Goal: Task Accomplishment & Management: Manage account settings

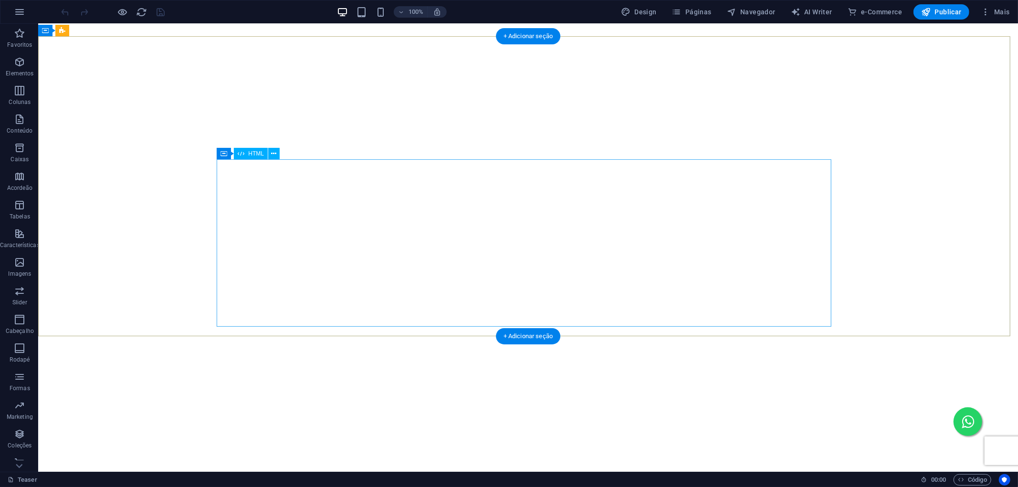
scroll to position [2695, 0]
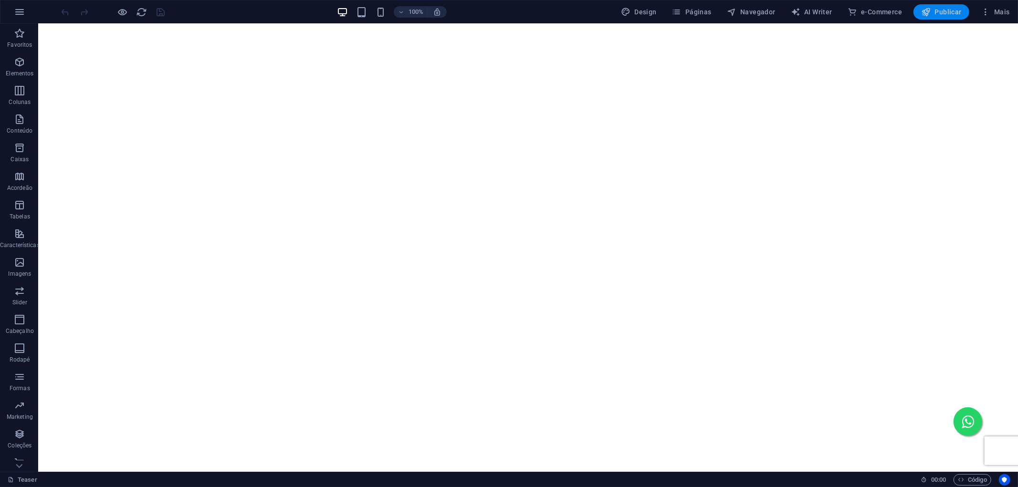
click at [958, 16] on span "Publicar" at bounding box center [941, 12] width 41 height 10
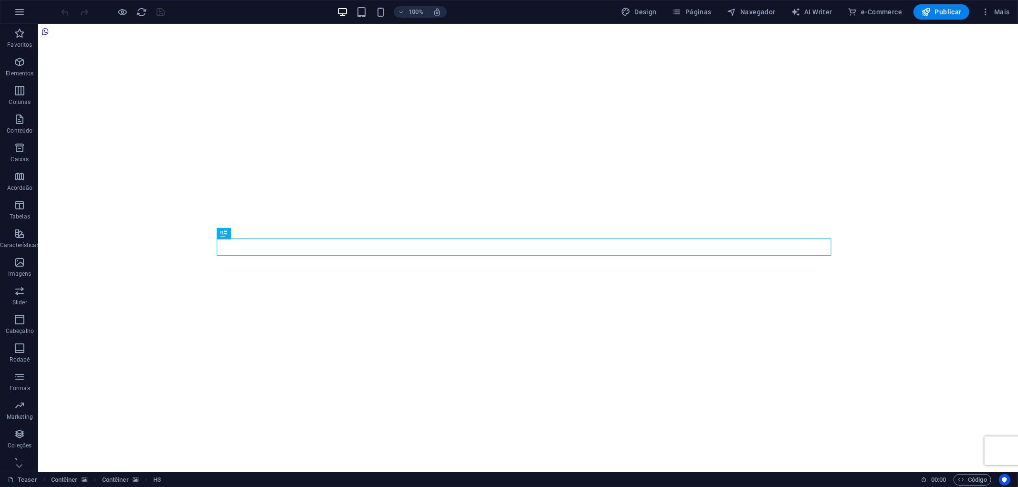
scroll to position [1396, 0]
click at [980, 12] on button "Mais" at bounding box center [995, 11] width 37 height 15
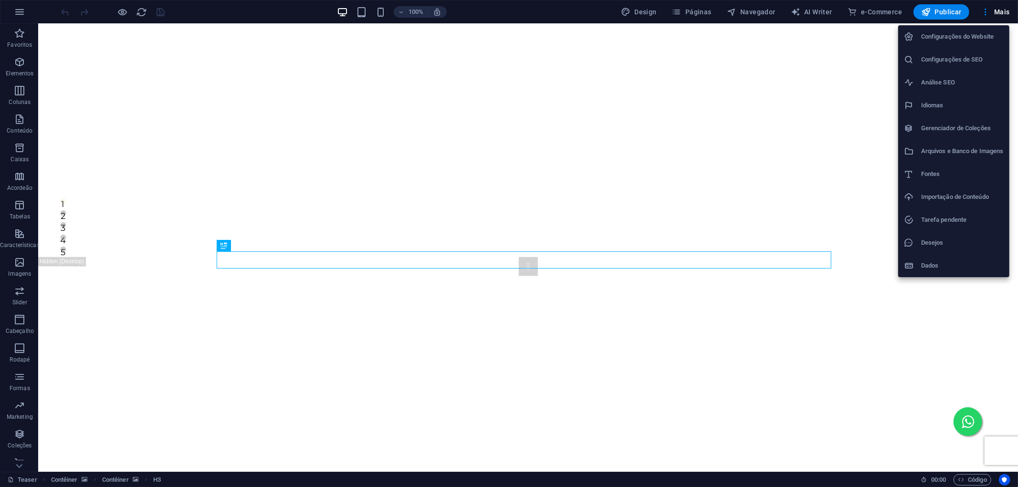
click at [650, 11] on div at bounding box center [509, 243] width 1018 height 487
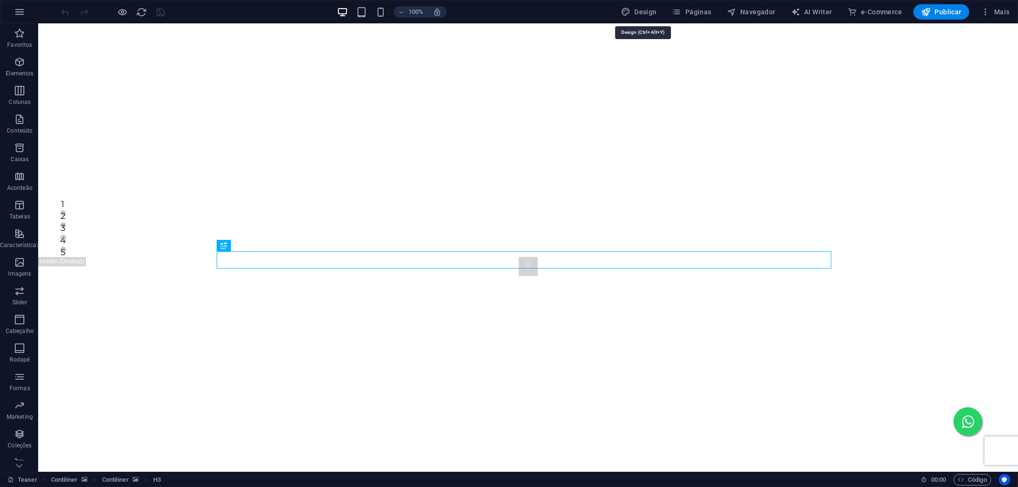
click at [650, 11] on span "Design" at bounding box center [639, 12] width 36 height 10
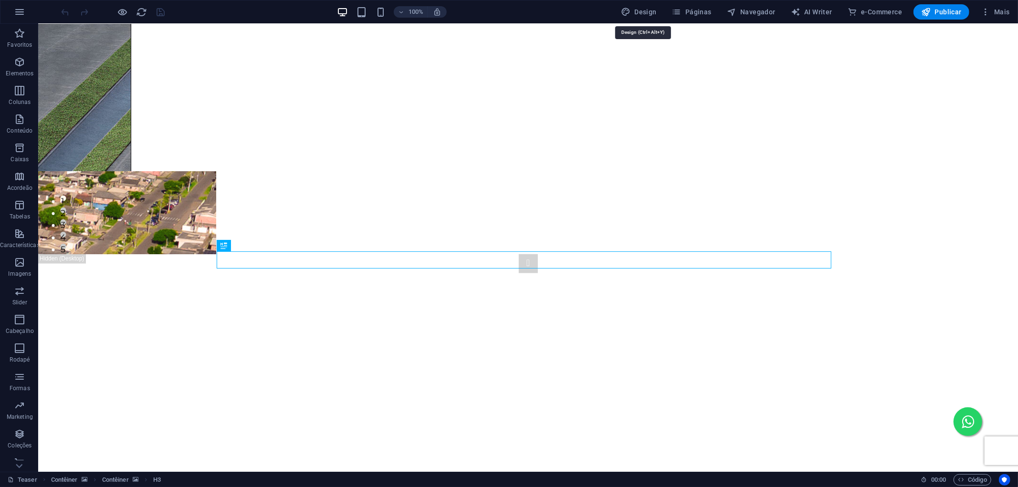
select select "px"
select select "400"
select select "px"
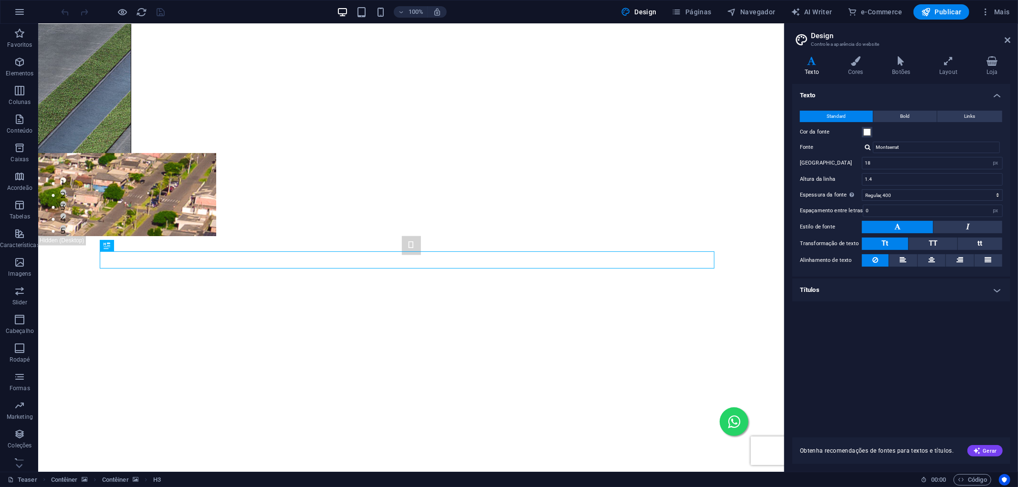
click at [912, 286] on h4 "Títulos" at bounding box center [901, 290] width 218 height 23
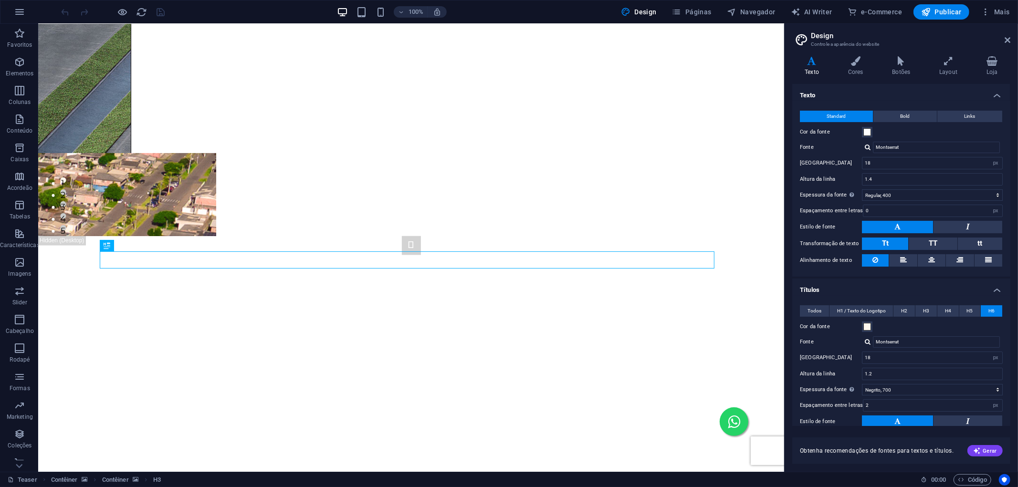
click at [912, 285] on h4 "Títulos" at bounding box center [901, 287] width 218 height 17
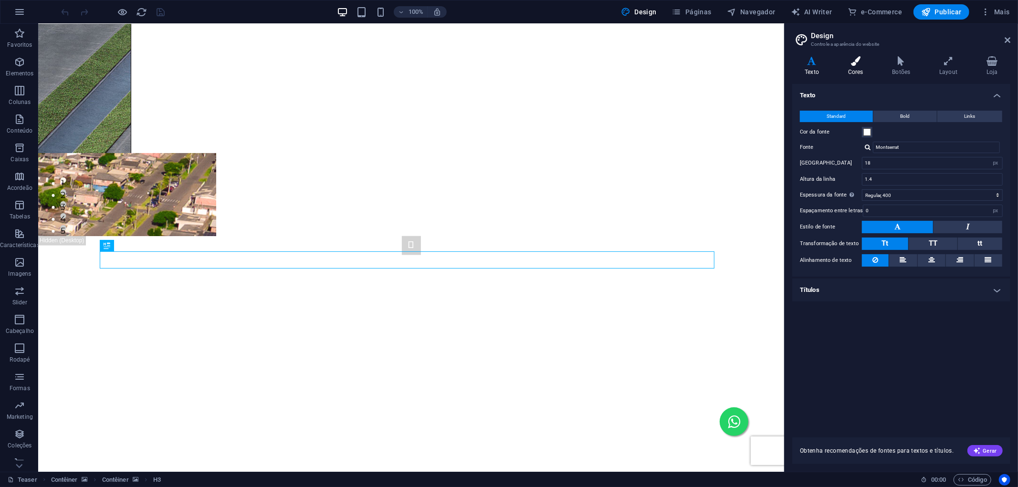
click at [847, 56] on icon at bounding box center [856, 61] width 41 height 10
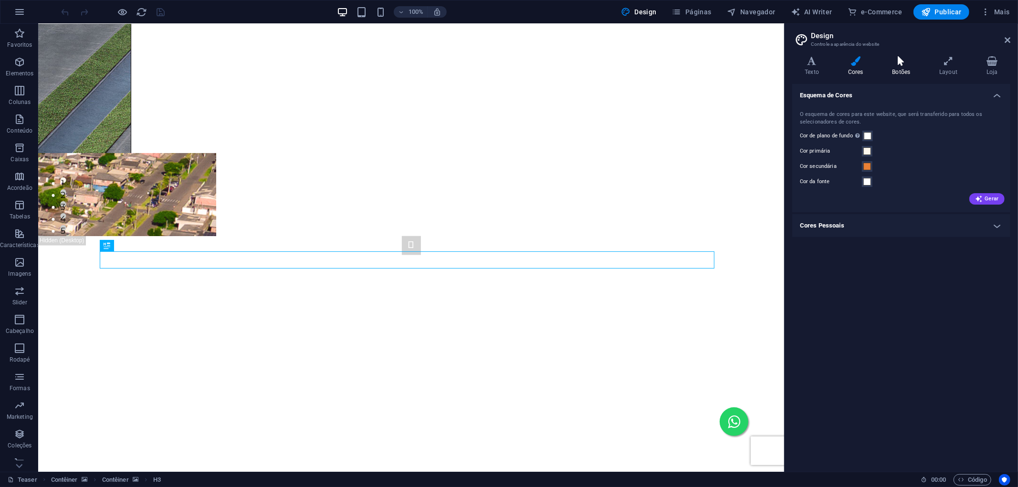
click at [908, 63] on icon at bounding box center [901, 61] width 43 height 10
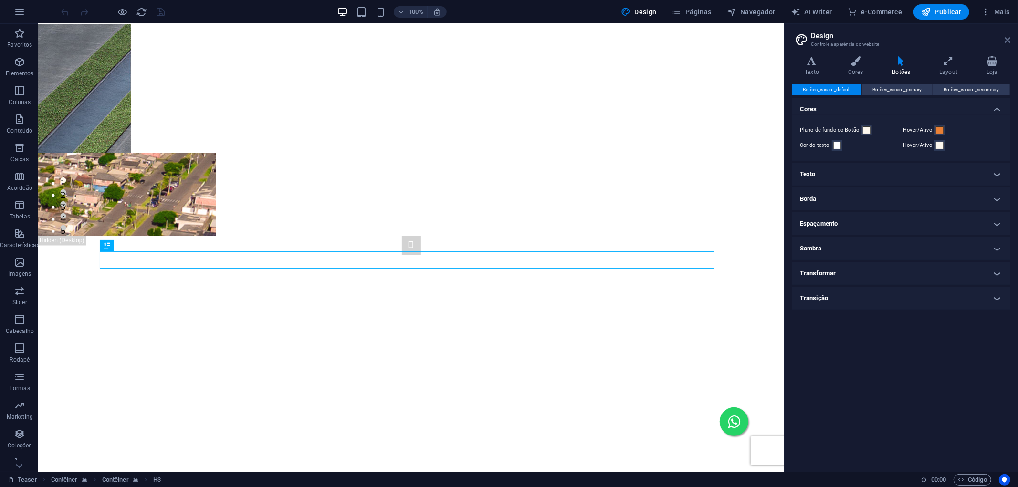
click at [1009, 40] on icon at bounding box center [1008, 40] width 6 height 8
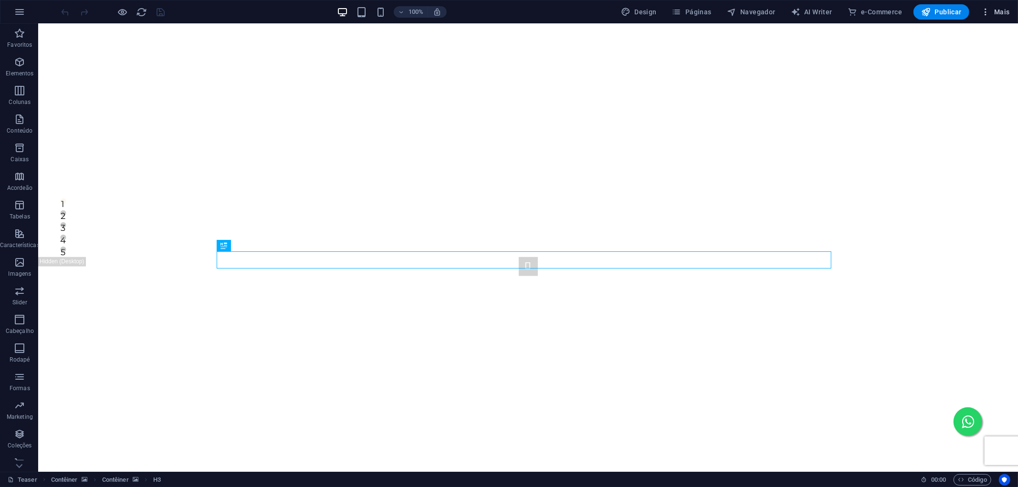
click at [994, 8] on span "Mais" at bounding box center [995, 12] width 29 height 10
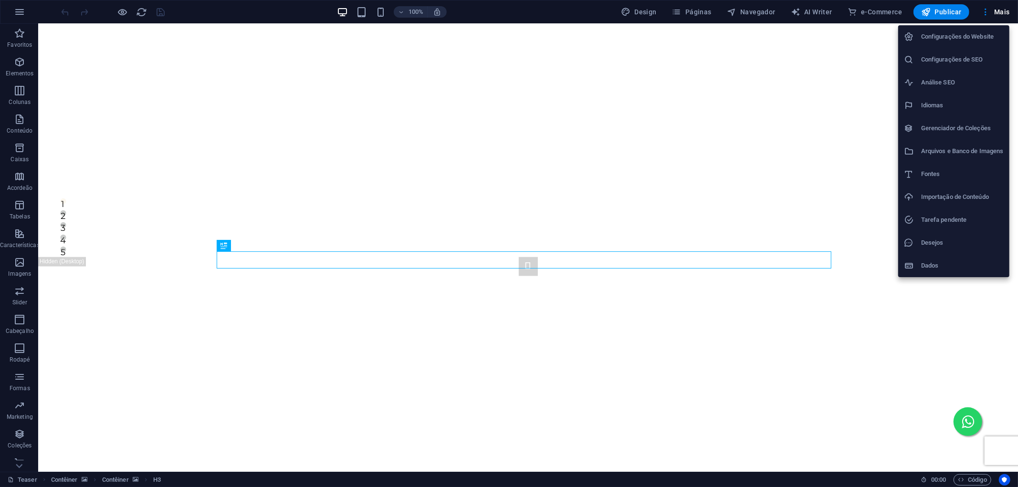
click at [973, 42] on h6 "Configurações do Website" at bounding box center [962, 36] width 83 height 11
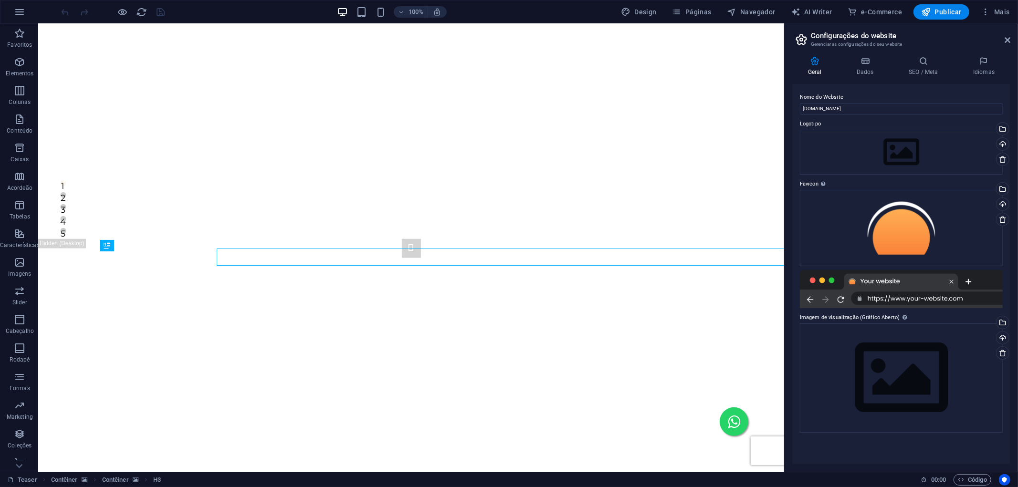
scroll to position [1399, 0]
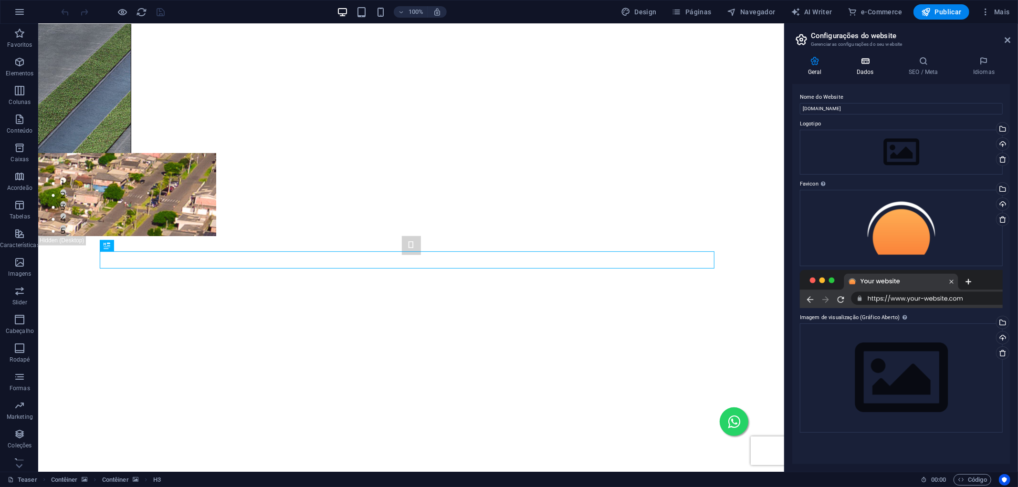
click at [877, 63] on icon at bounding box center [865, 61] width 48 height 10
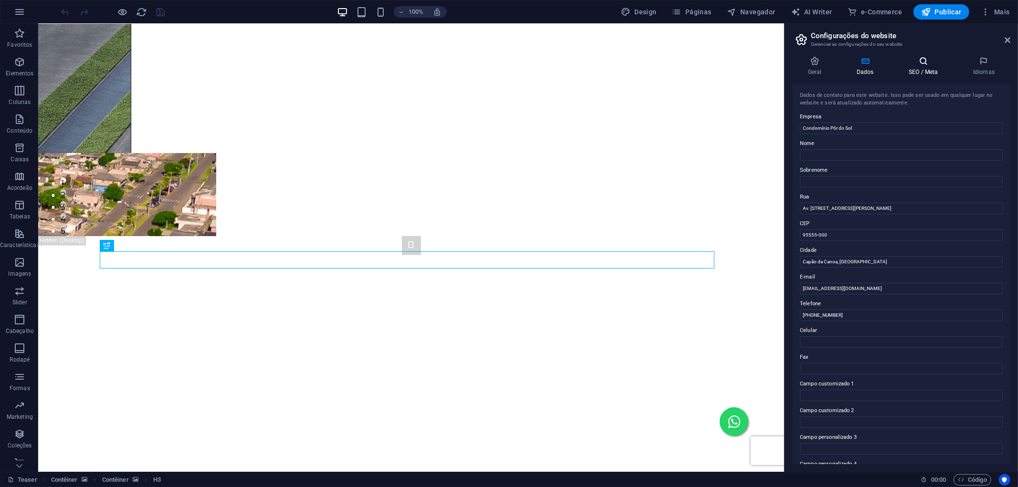
click at [921, 60] on icon at bounding box center [924, 61] width 61 height 10
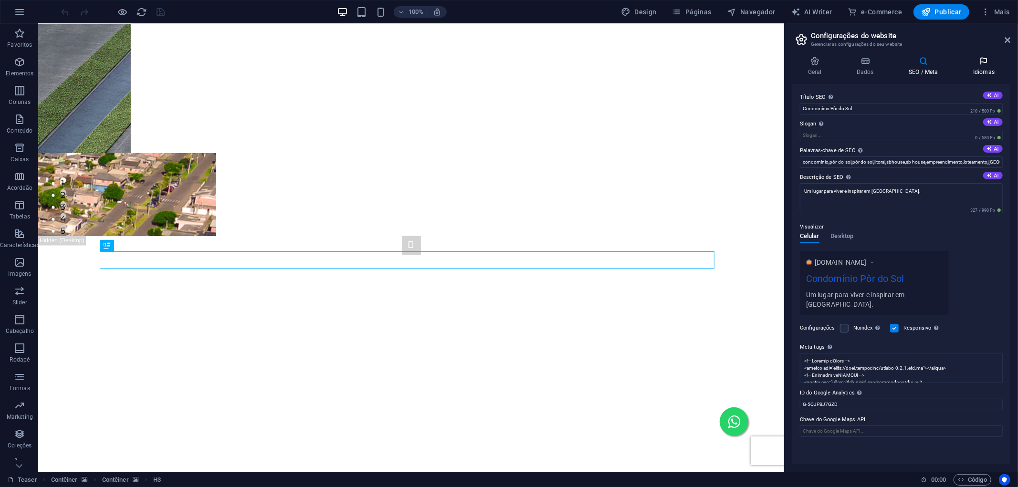
click at [986, 59] on icon at bounding box center [984, 61] width 53 height 10
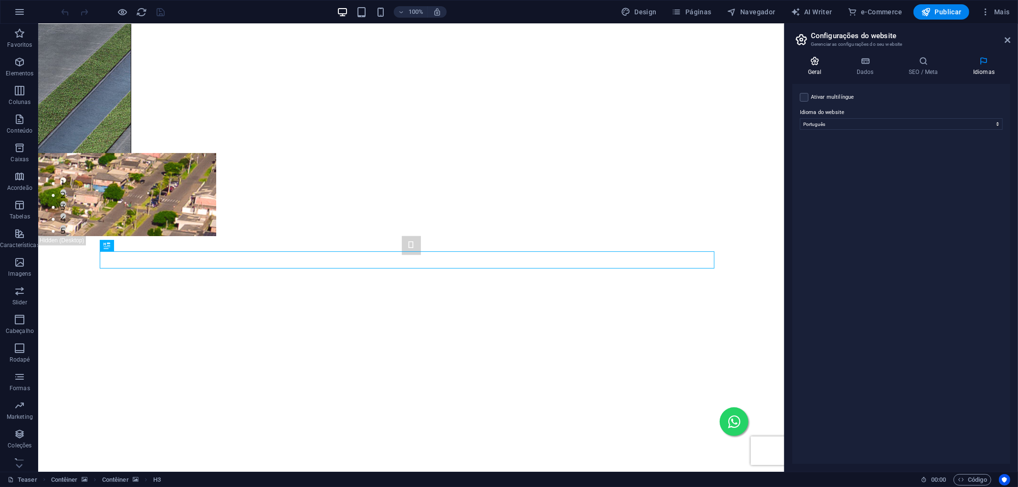
click at [822, 61] on icon at bounding box center [814, 61] width 45 height 10
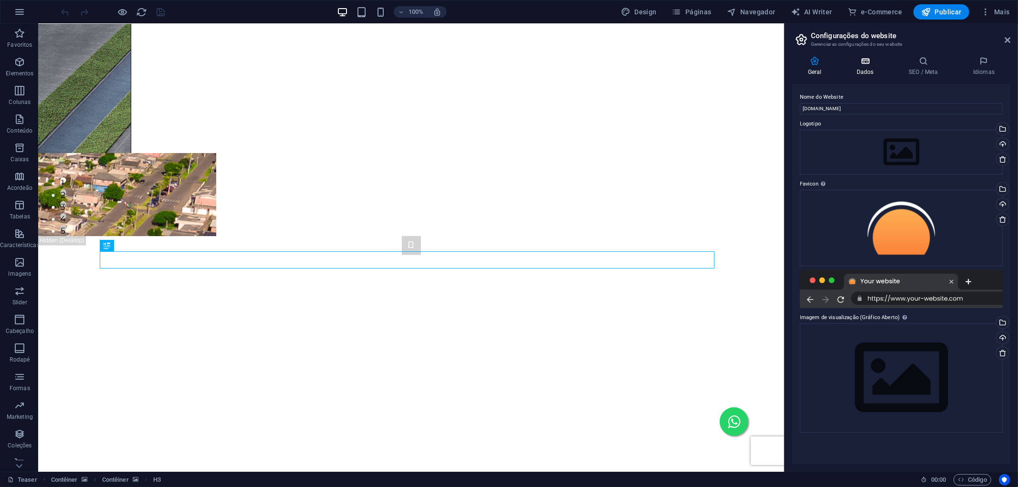
click at [877, 65] on icon at bounding box center [865, 61] width 48 height 10
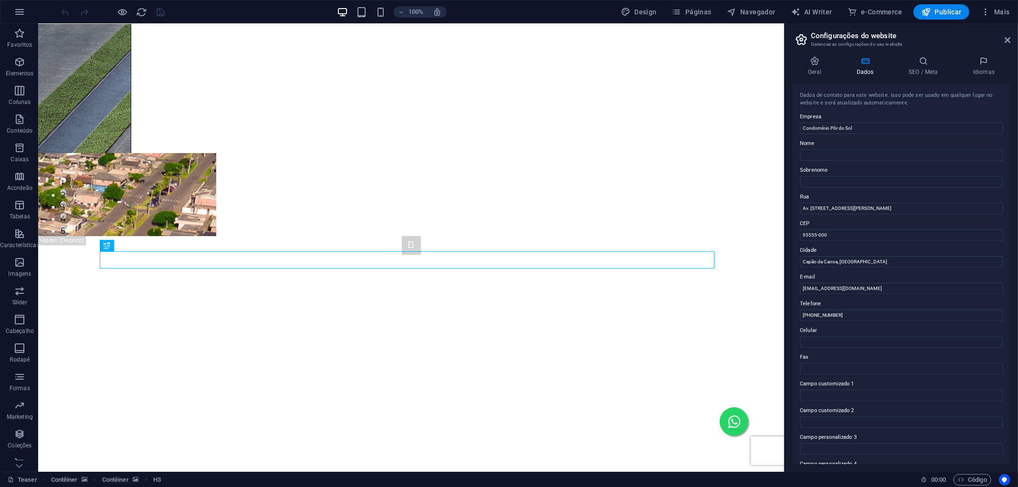
scroll to position [77, 0]
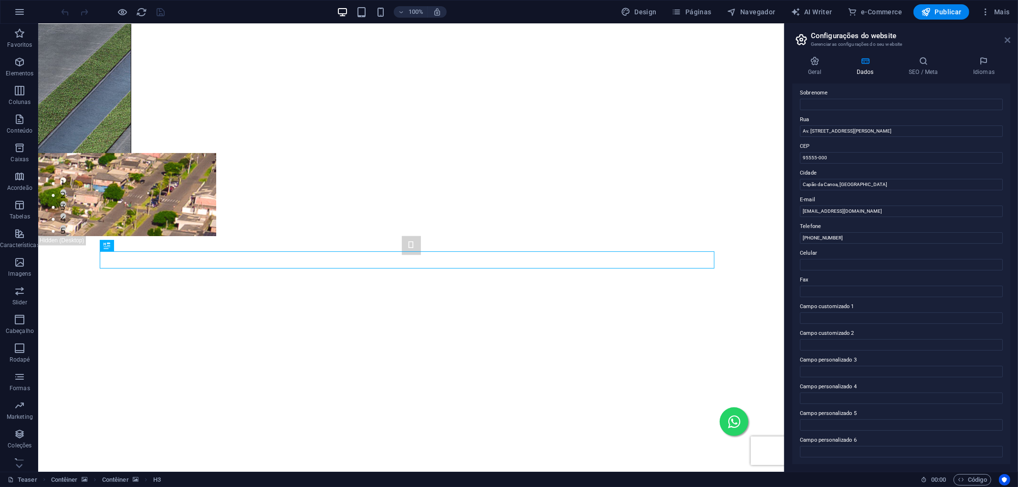
click at [1008, 36] on icon at bounding box center [1008, 40] width 6 height 8
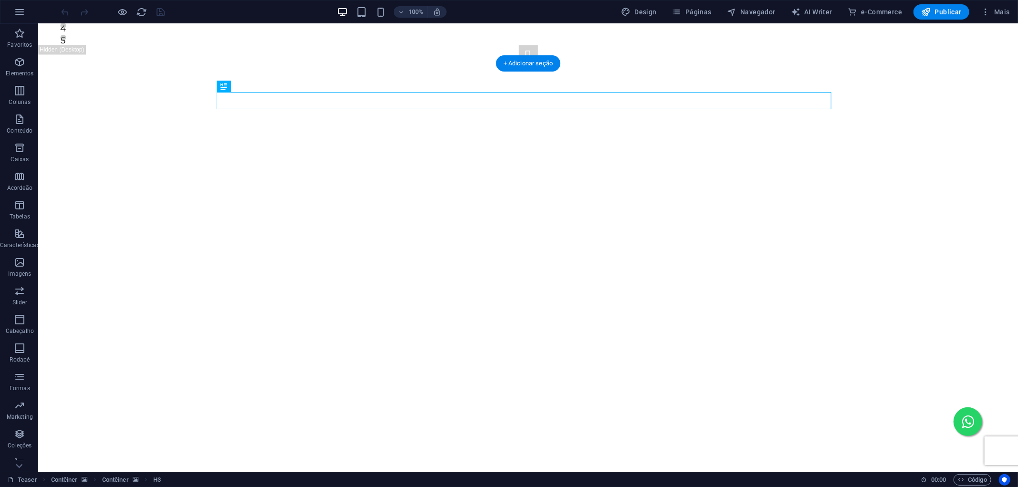
scroll to position [1662, 0]
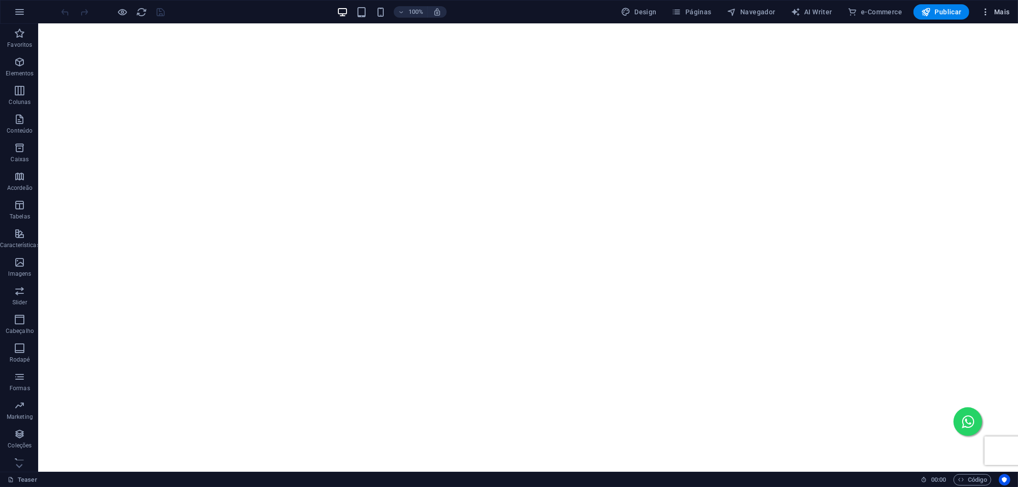
click at [992, 11] on span "Mais" at bounding box center [995, 12] width 29 height 10
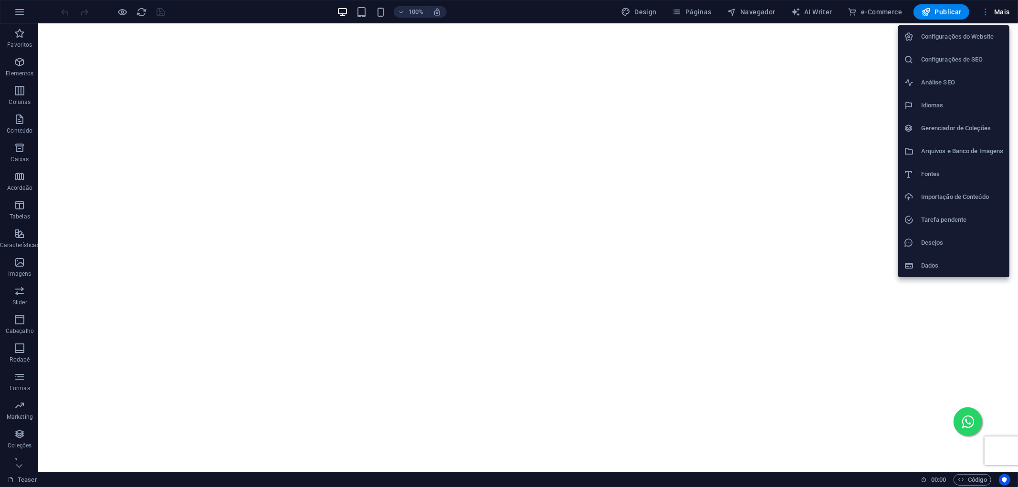
click at [928, 169] on h6 "Fontes" at bounding box center [962, 174] width 83 height 11
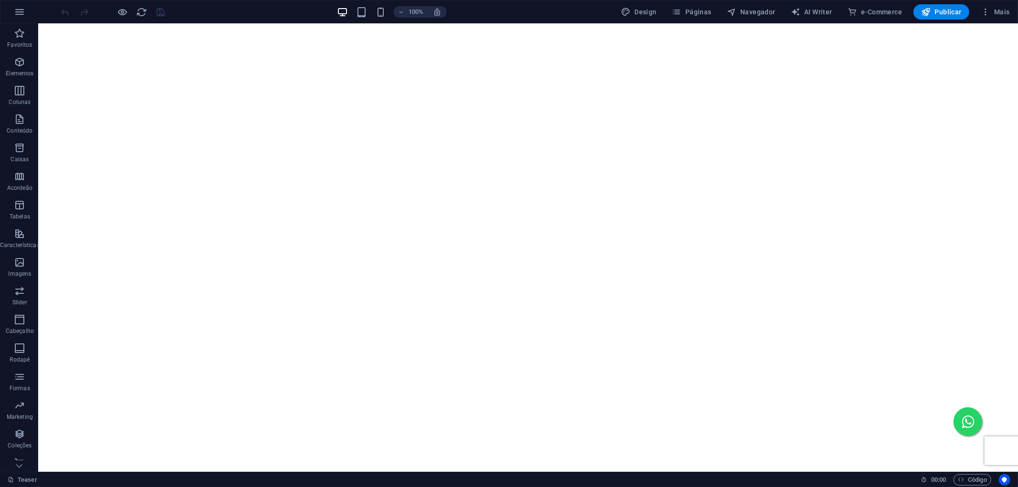
select select "popularity"
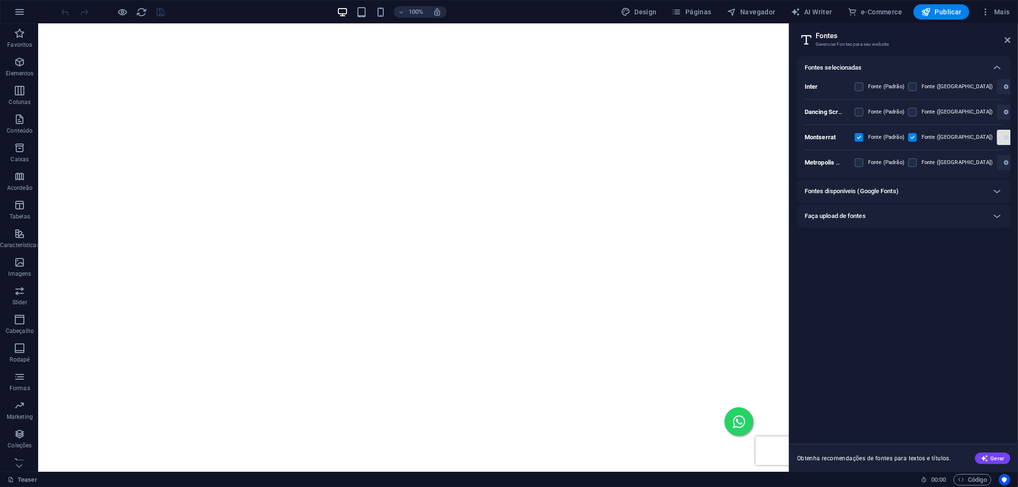
click at [1001, 139] on span "button" at bounding box center [1006, 138] width 11 height 6
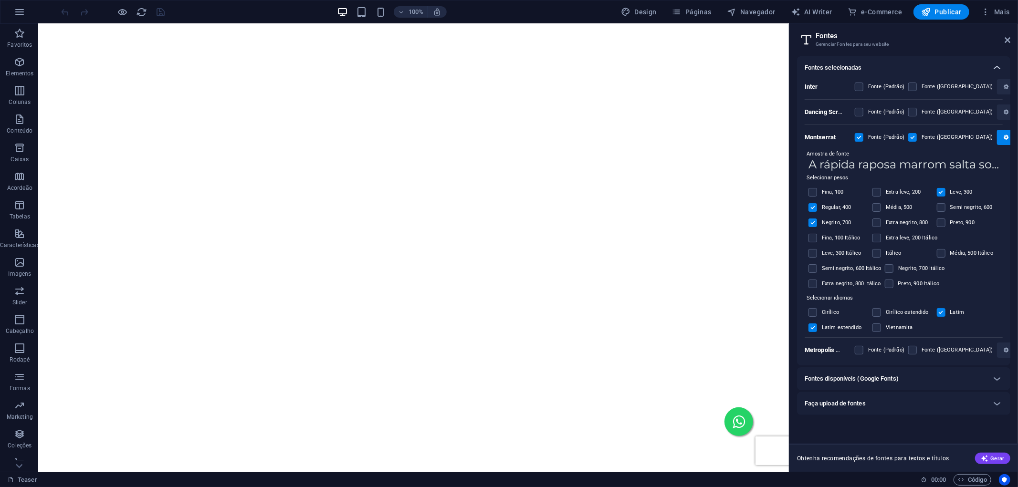
click at [998, 65] on icon at bounding box center [996, 67] width 11 height 11
